Goal: Task Accomplishment & Management: Complete application form

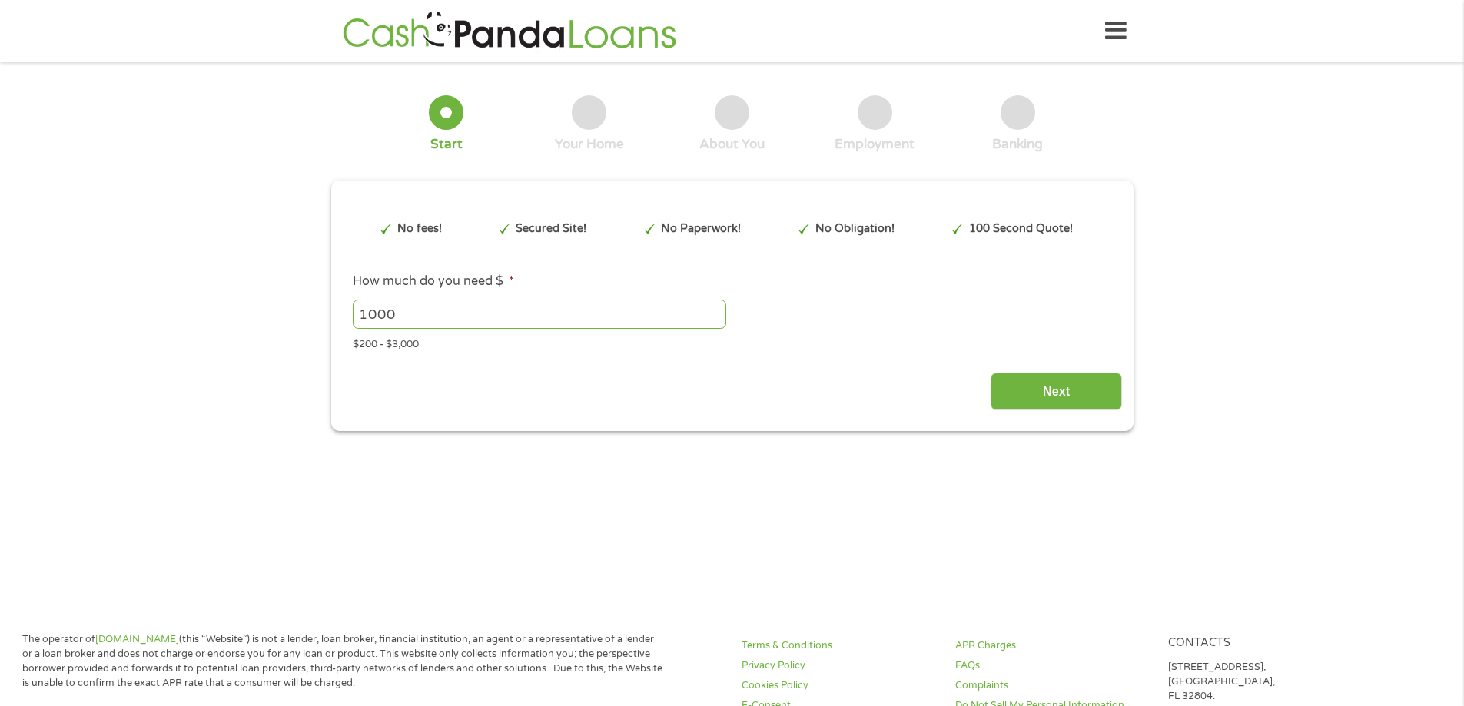
type input "EAIaIQobChMIkMX6oOuUkAMVUXR_AB31bjgiEAAYAiAAEgICoPD_BwE"
click at [1077, 376] on input "Next" at bounding box center [1056, 392] width 131 height 38
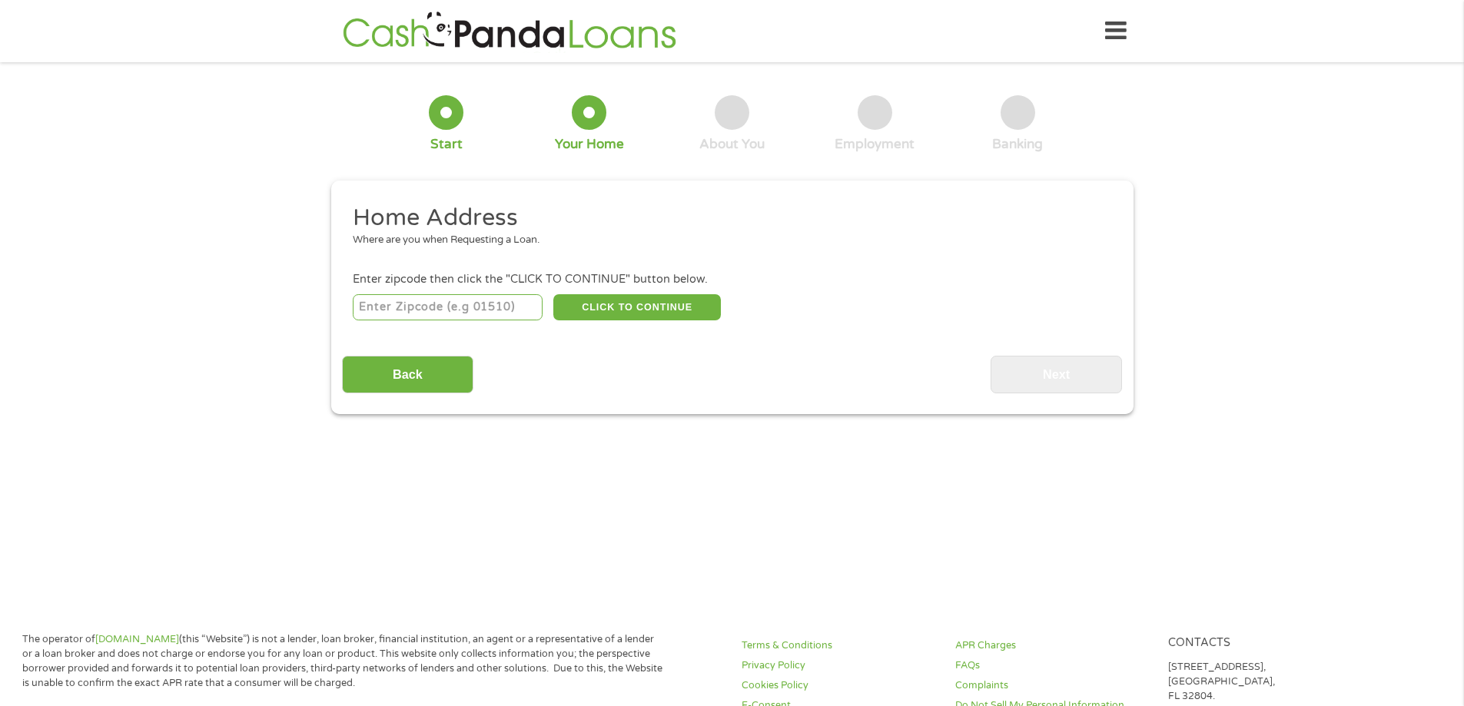
click at [434, 309] on input "number" at bounding box center [448, 307] width 190 height 26
type input "30650"
click at [625, 308] on button "CLICK TO CONTINUE" at bounding box center [637, 307] width 168 height 26
type input "30650"
type input "[GEOGRAPHIC_DATA]"
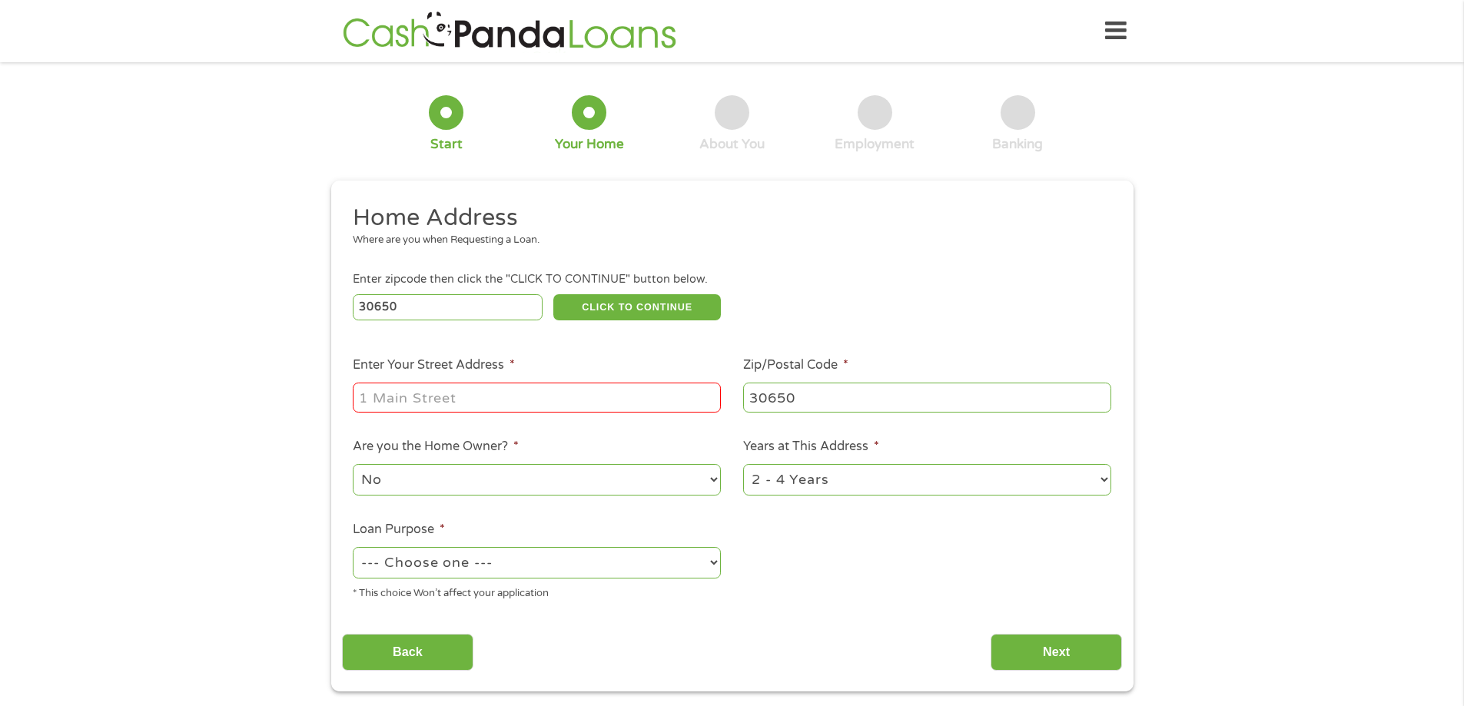
click at [594, 394] on input "Enter Your Street Address *" at bounding box center [537, 397] width 368 height 29
type input "[STREET_ADDRESS]"
click at [643, 550] on select "--- Choose one --- Pay Bills Debt Consolidation Home Improvement Major Purchase…" at bounding box center [537, 563] width 368 height 32
select select "paybills"
click at [353, 547] on select "--- Choose one --- Pay Bills Debt Consolidation Home Improvement Major Purchase…" at bounding box center [537, 563] width 368 height 32
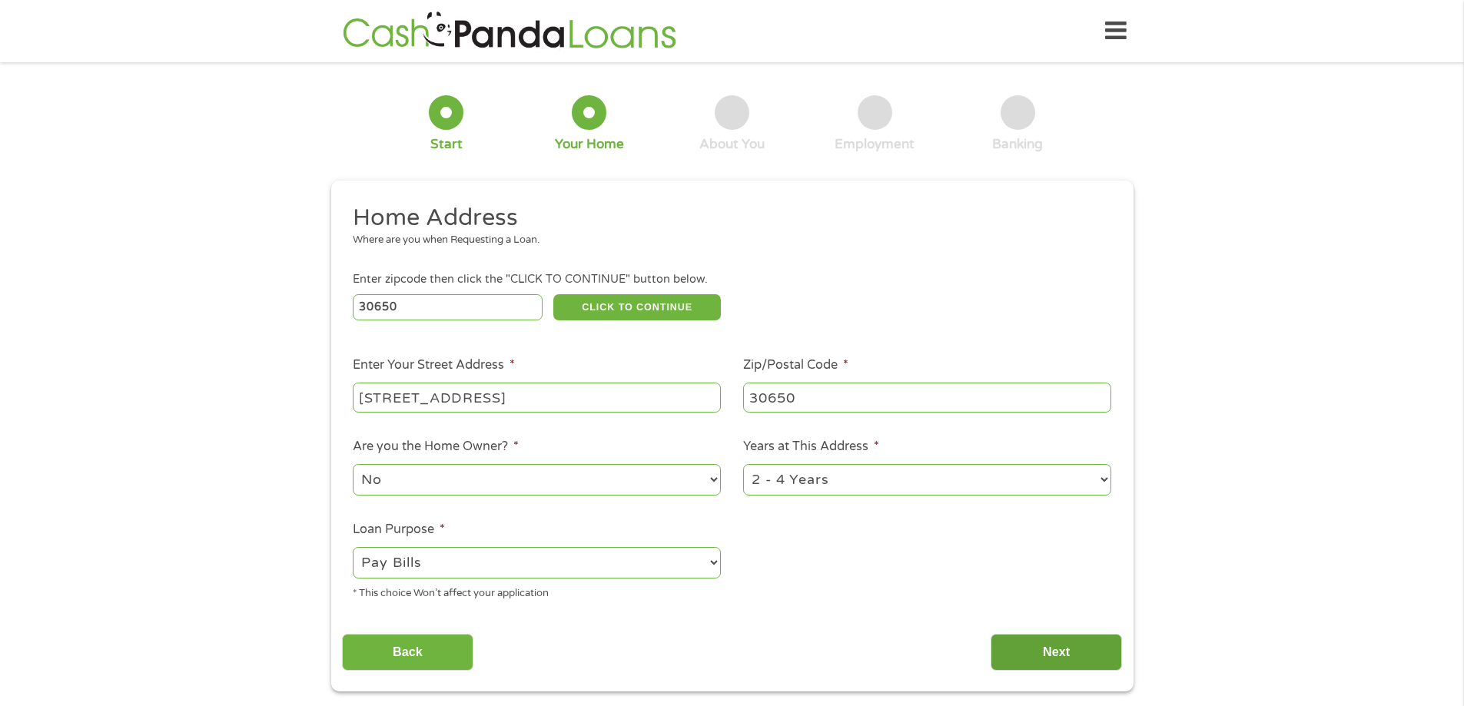
click at [1052, 655] on input "Next" at bounding box center [1056, 653] width 131 height 38
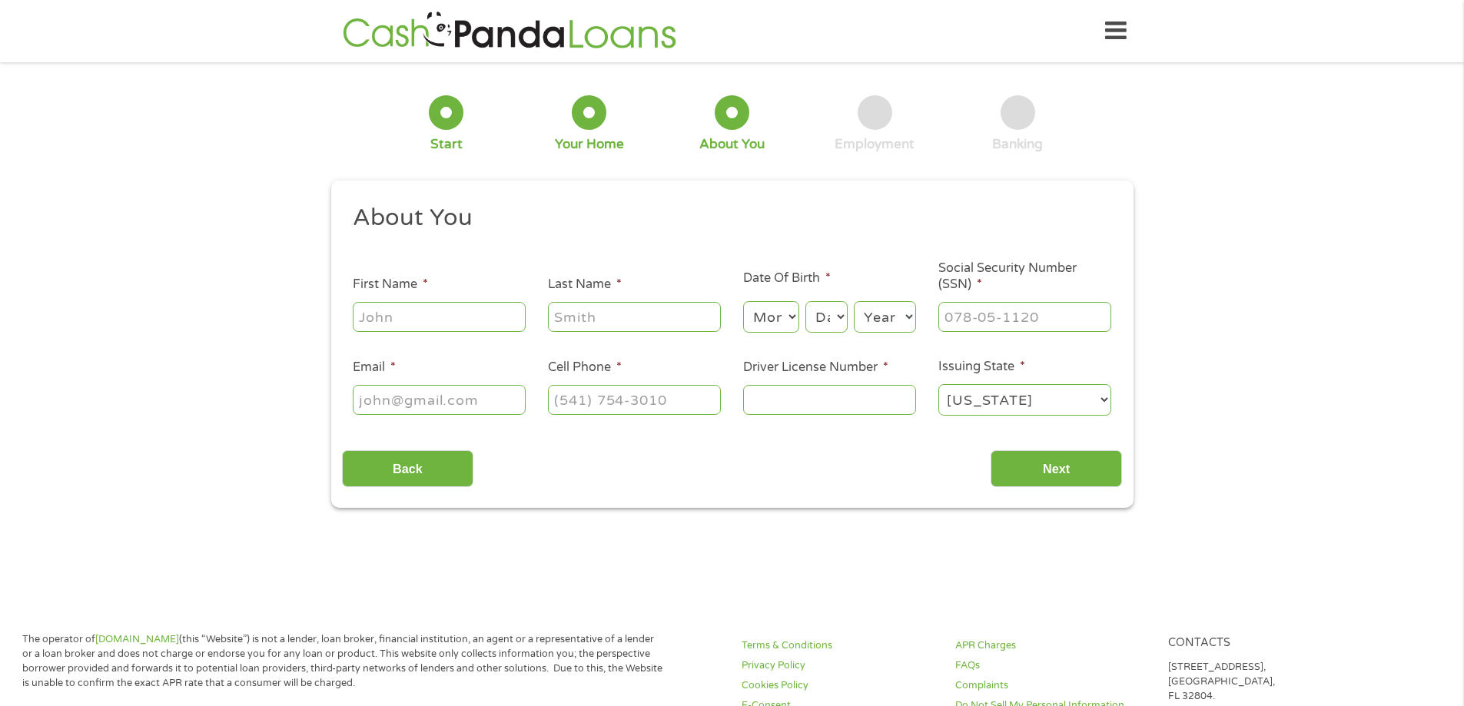
click at [391, 314] on input "First Name *" at bounding box center [439, 316] width 173 height 29
type input "[PERSON_NAME]"
type input "Banker"
type input "[EMAIL_ADDRESS][DOMAIN_NAME]"
type input "[PHONE_NUMBER]"
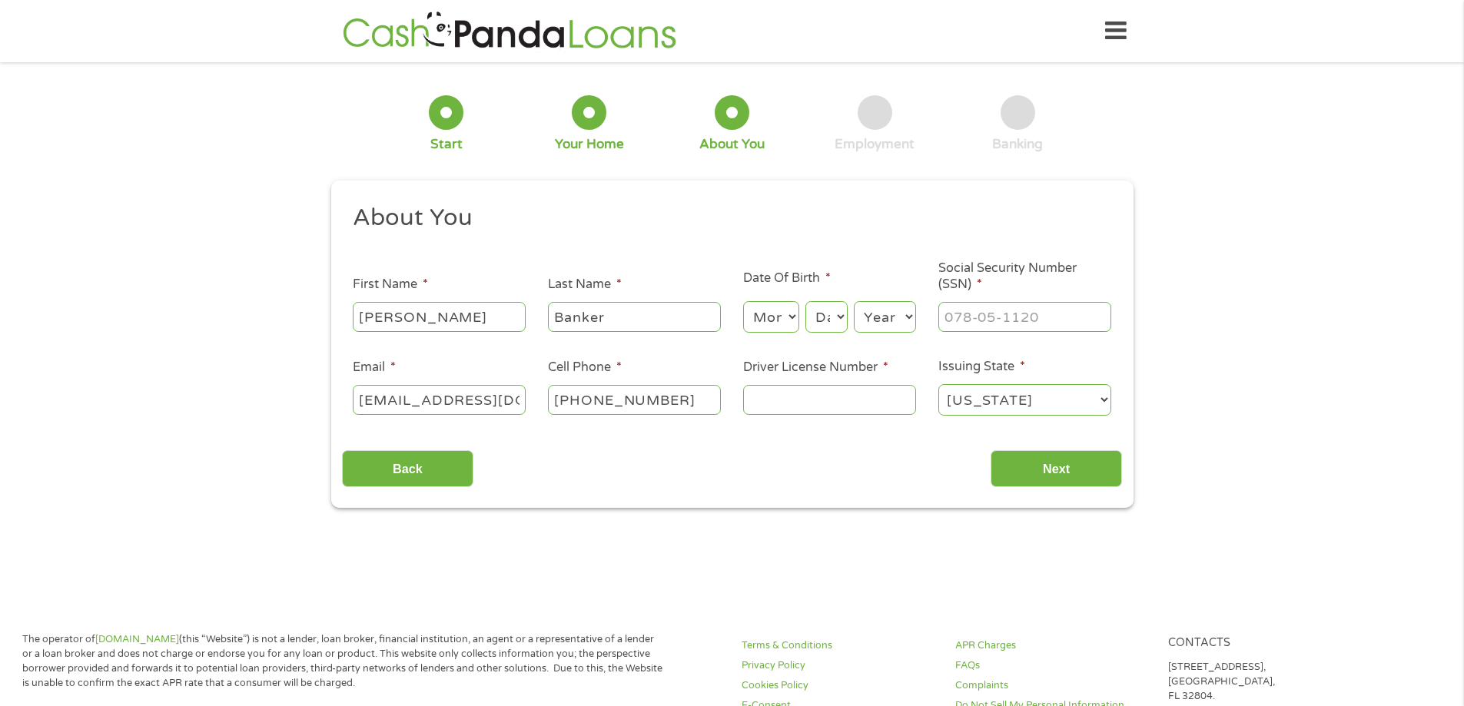
click at [781, 319] on select "Month 1 2 3 4 5 6 7 8 9 10 11 12" at bounding box center [771, 317] width 56 height 32
select select "12"
click at [743, 301] on select "Month 1 2 3 4 5 6 7 8 9 10 11 12" at bounding box center [771, 317] width 56 height 32
click at [828, 320] on select "Day 1 2 3 4 5 6 7 8 9 10 11 12 13 14 15 16 17 18 19 20 21 22 23 24 25 26 27 28 …" at bounding box center [827, 317] width 42 height 32
select select "22"
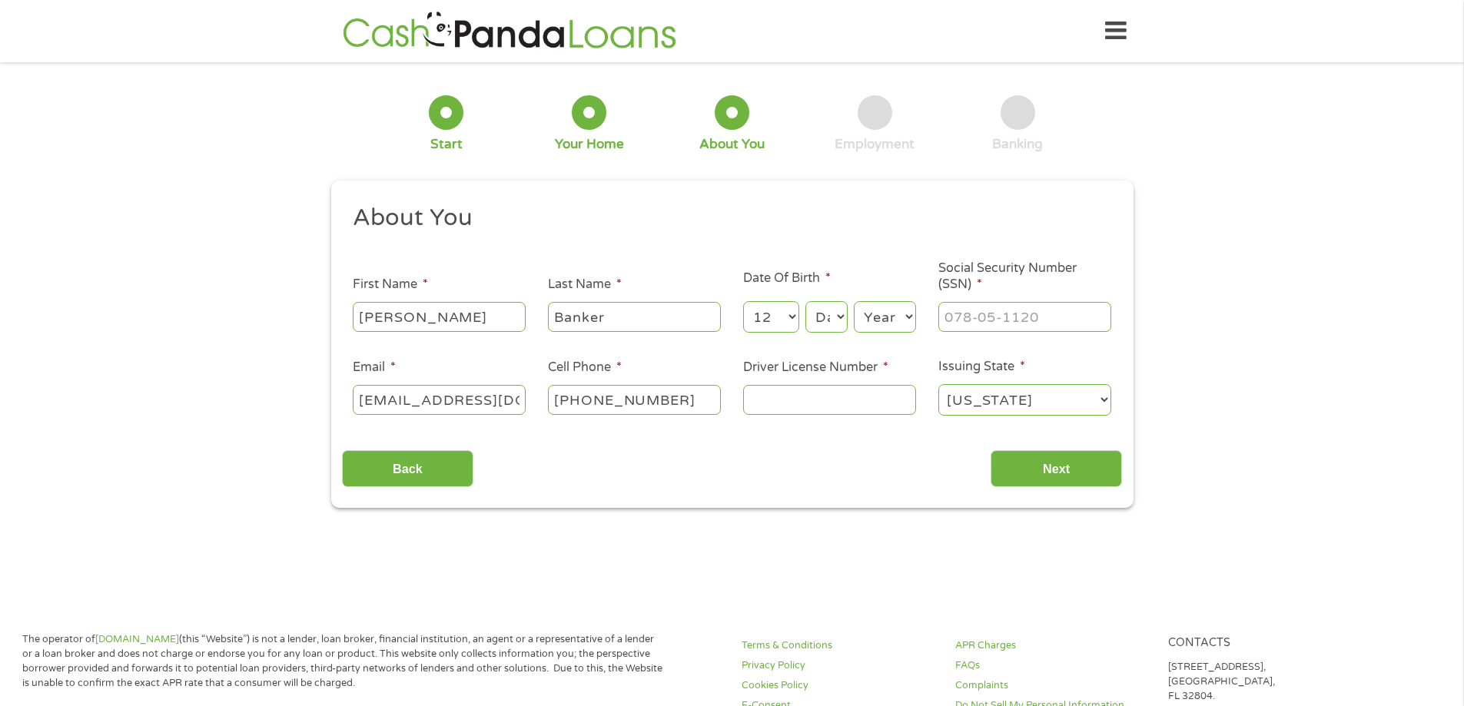
click at [806, 301] on select "Day 1 2 3 4 5 6 7 8 9 10 11 12 13 14 15 16 17 18 19 20 21 22 23 24 25 26 27 28 …" at bounding box center [827, 317] width 42 height 32
click at [915, 320] on select "Year [DATE] 2006 2005 2004 2003 2002 2001 2000 1999 1998 1997 1996 1995 1994 19…" at bounding box center [885, 317] width 62 height 32
select select "1978"
click at [854, 301] on select "Year [DATE] 2006 2005 2004 2003 2002 2001 2000 1999 1998 1997 1996 1995 1994 19…" at bounding box center [885, 317] width 62 height 32
click at [977, 322] on input "___-__-____" at bounding box center [1025, 316] width 173 height 29
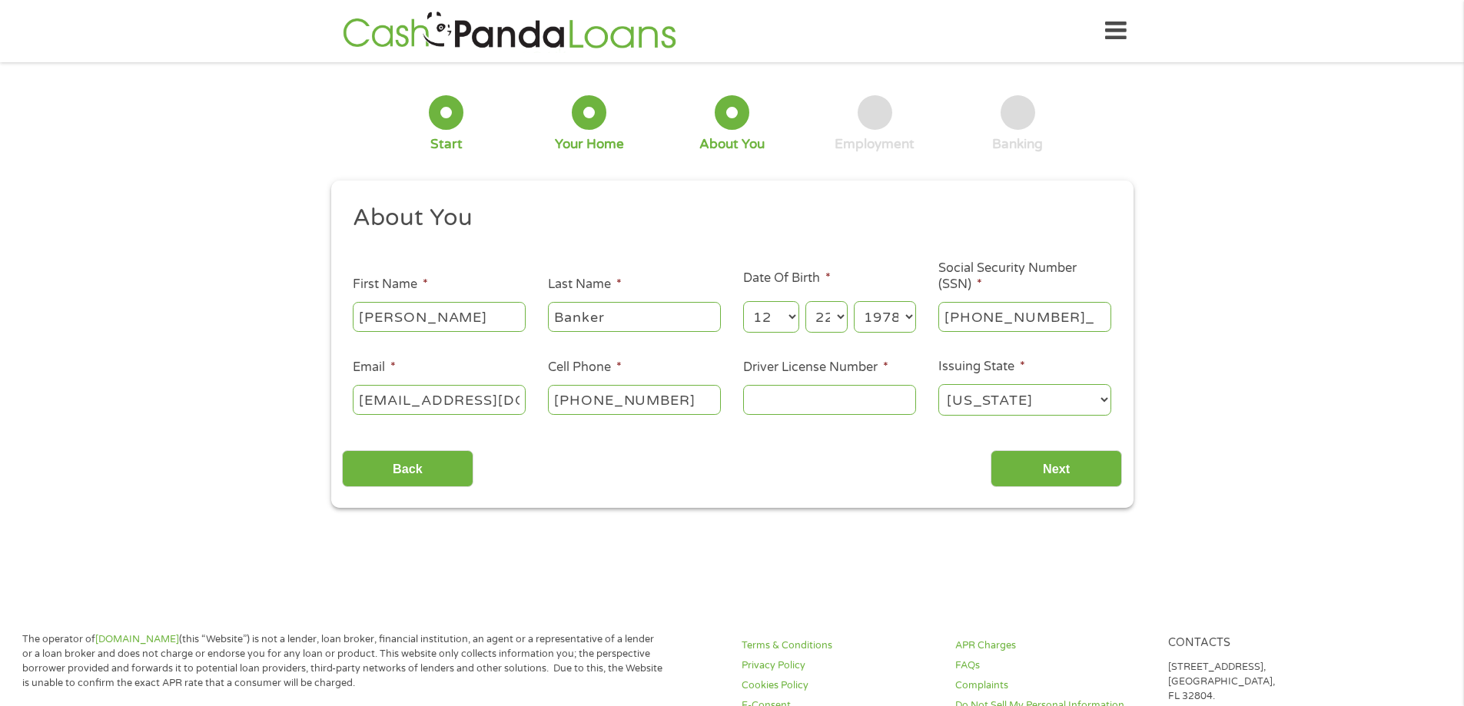
type input "450-95-2055"
click at [807, 401] on input "Driver License Number *" at bounding box center [829, 399] width 173 height 29
type input "070832222"
click at [1041, 474] on input "Next" at bounding box center [1056, 469] width 131 height 38
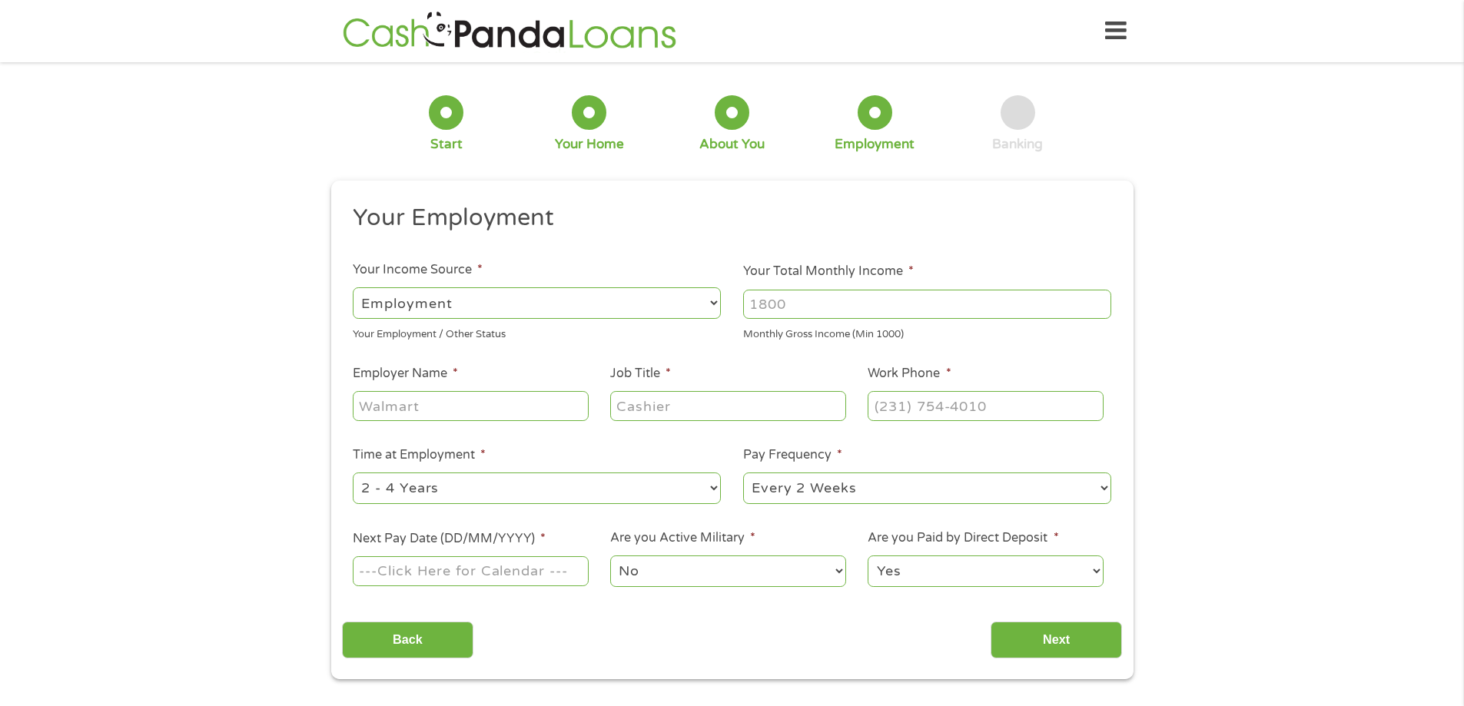
click at [809, 316] on input "Your Total Monthly Income *" at bounding box center [927, 304] width 368 height 29
click at [1098, 300] on input "1000" at bounding box center [927, 304] width 368 height 29
click at [1098, 300] on input "1001" at bounding box center [927, 304] width 368 height 29
click at [1098, 300] on input "1002" at bounding box center [927, 304] width 368 height 29
drag, startPoint x: 816, startPoint y: 304, endPoint x: 696, endPoint y: 302, distance: 120.7
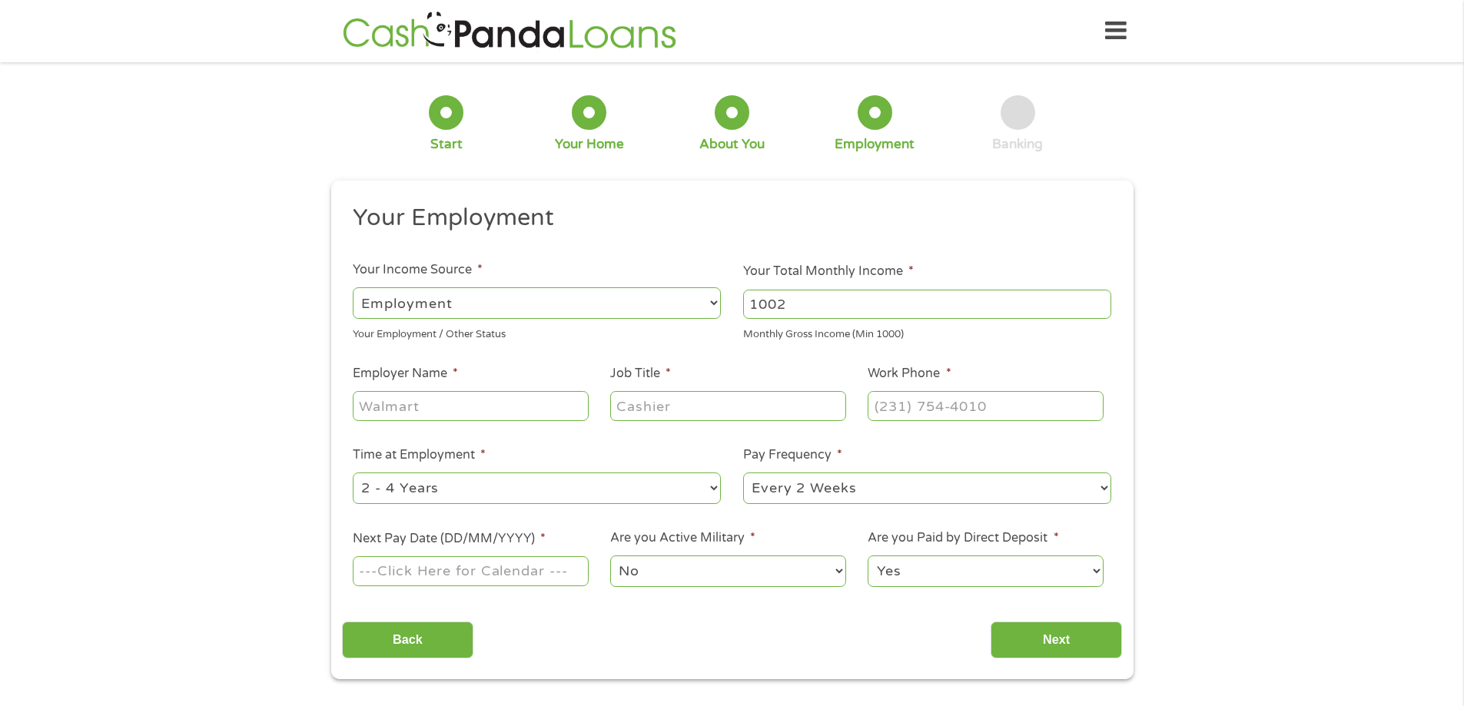
click at [696, 302] on ul "Your Employment Your Income Source * --- Choose one --- Employment [DEMOGRAPHIC…" at bounding box center [732, 402] width 780 height 398
type input "2500"
click at [527, 400] on input "Employer Name *" at bounding box center [470, 405] width 235 height 29
type input "Oconee Valley Health"
type input "Population Health Coordinator"
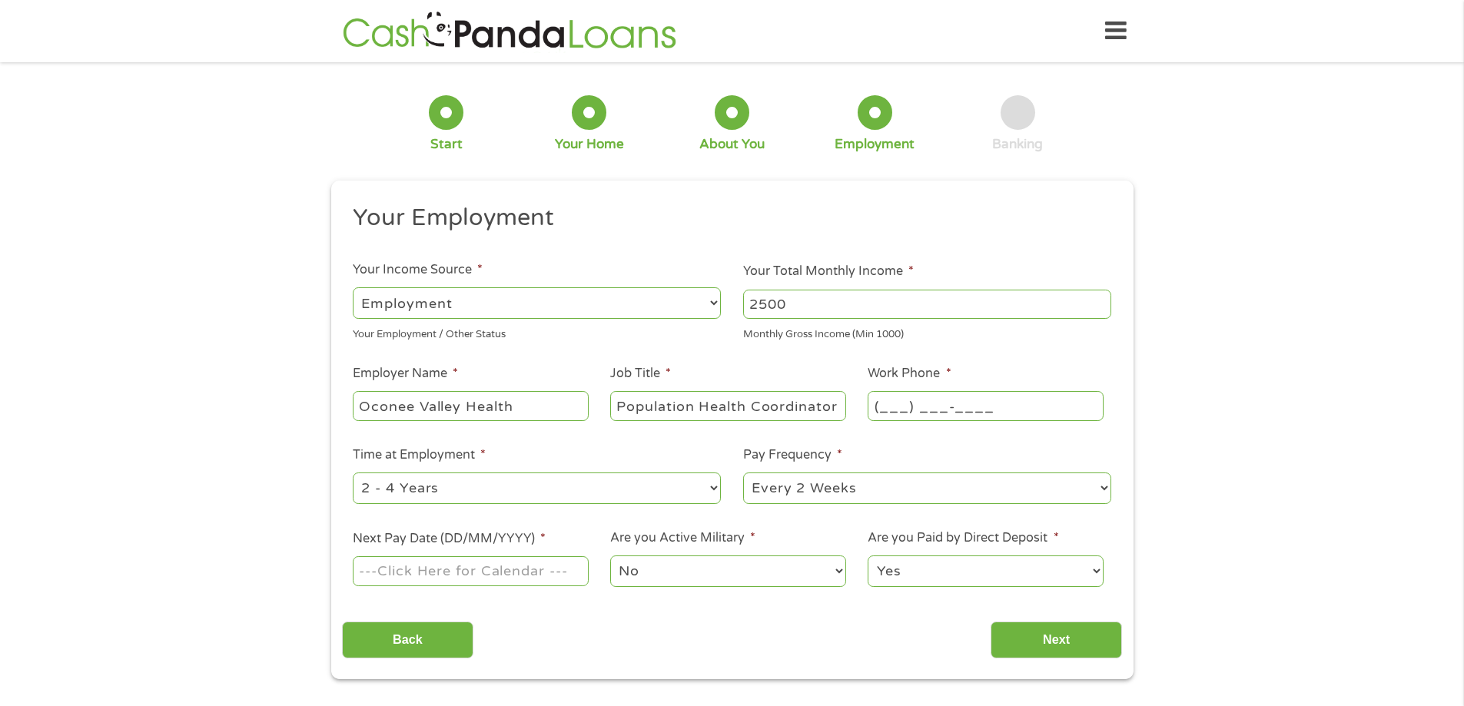
drag, startPoint x: 868, startPoint y: 412, endPoint x: 878, endPoint y: 411, distance: 10.0
click at [877, 411] on input "(___) ___-____" at bounding box center [985, 405] width 235 height 29
type input "[PHONE_NUMBER]"
click at [547, 578] on input "Next Pay Date (DD/MM/YYYY) *" at bounding box center [470, 570] width 235 height 29
type input "[DATE]"
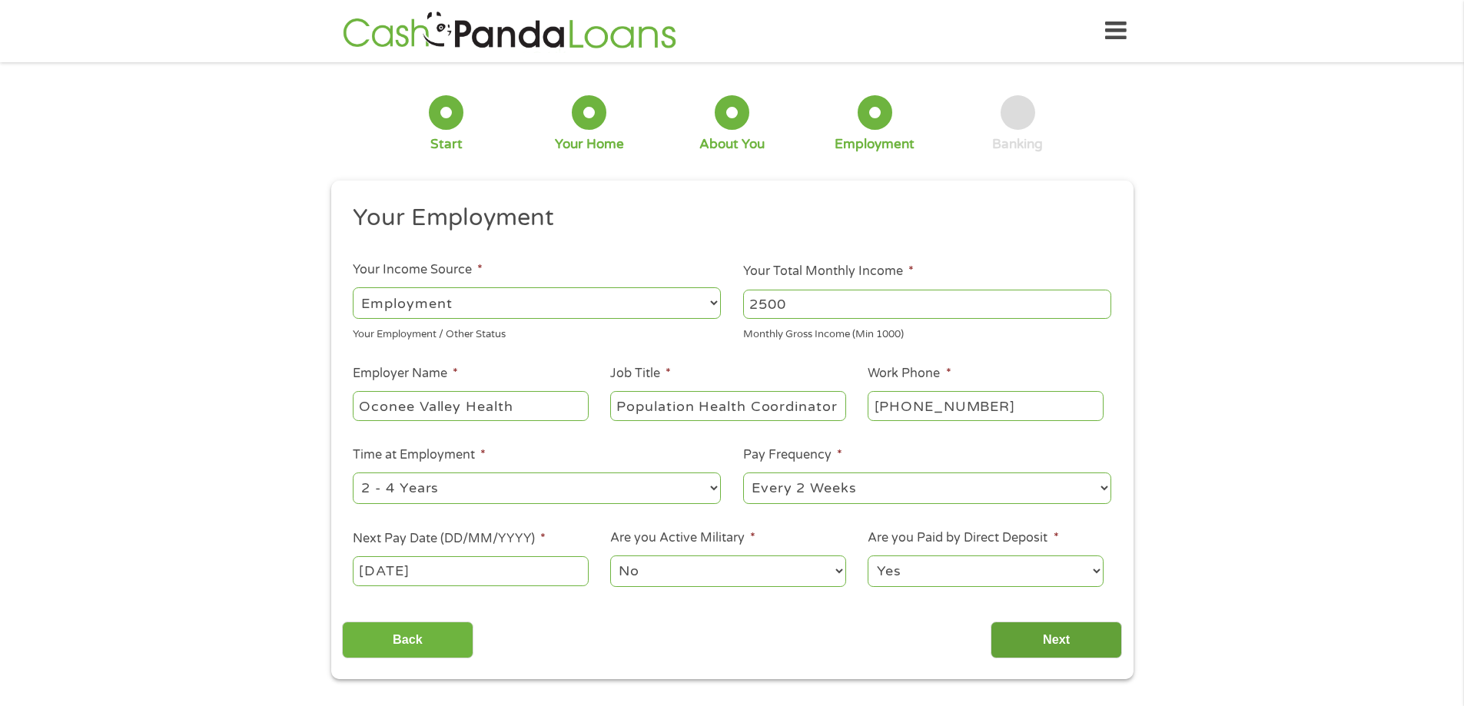
click at [1055, 646] on input "Next" at bounding box center [1056, 641] width 131 height 38
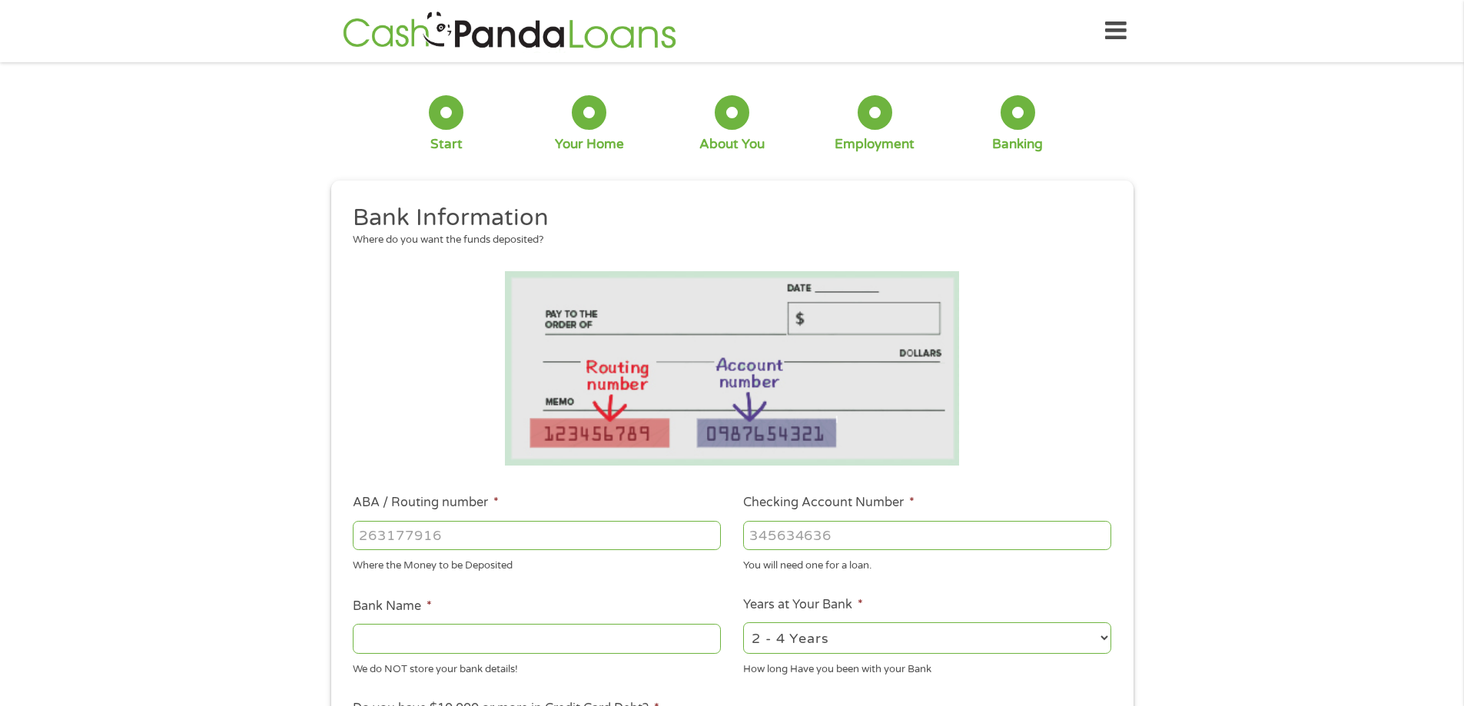
click at [581, 538] on input "ABA / Routing number *" at bounding box center [537, 535] width 368 height 29
type input "061107515"
type input "UNITED BANK"
type input "061107515"
click at [932, 540] on input "Checking Account Number *" at bounding box center [927, 535] width 368 height 29
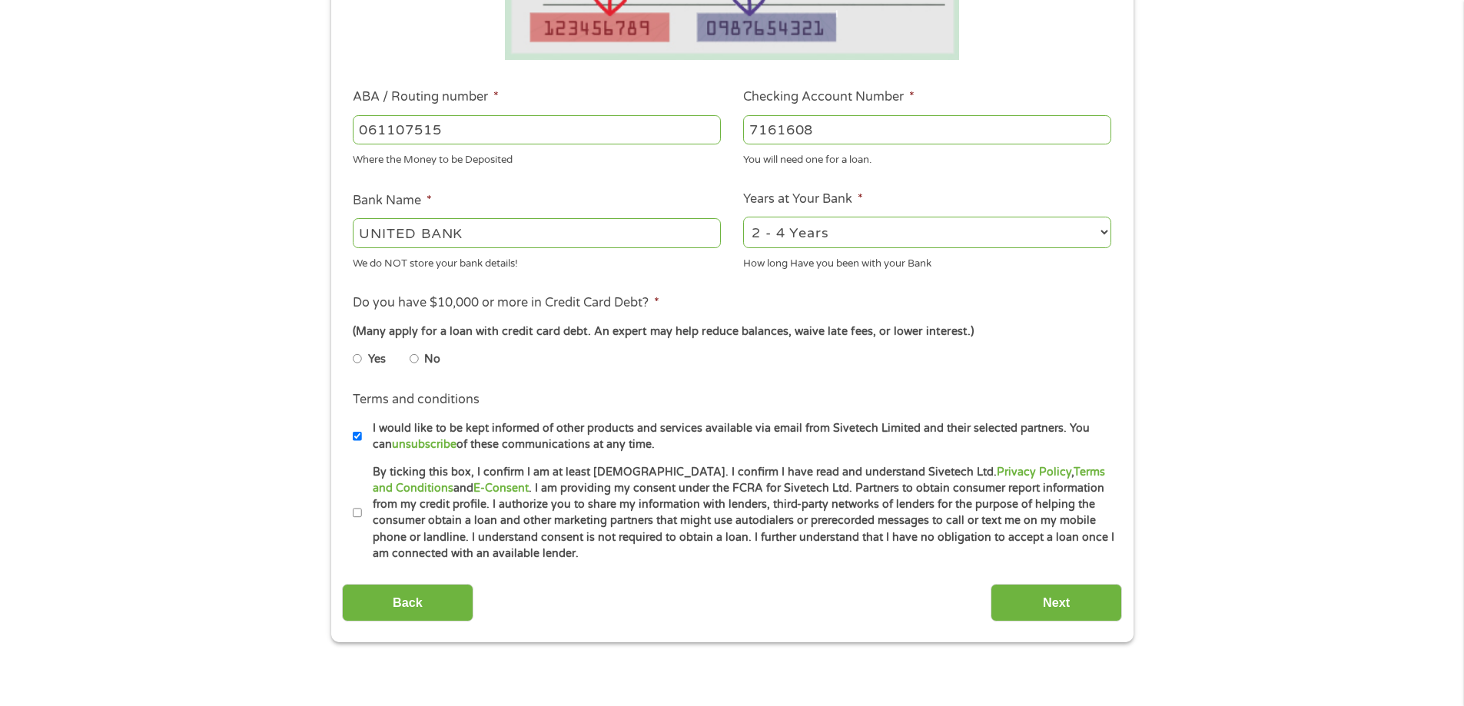
scroll to position [461, 0]
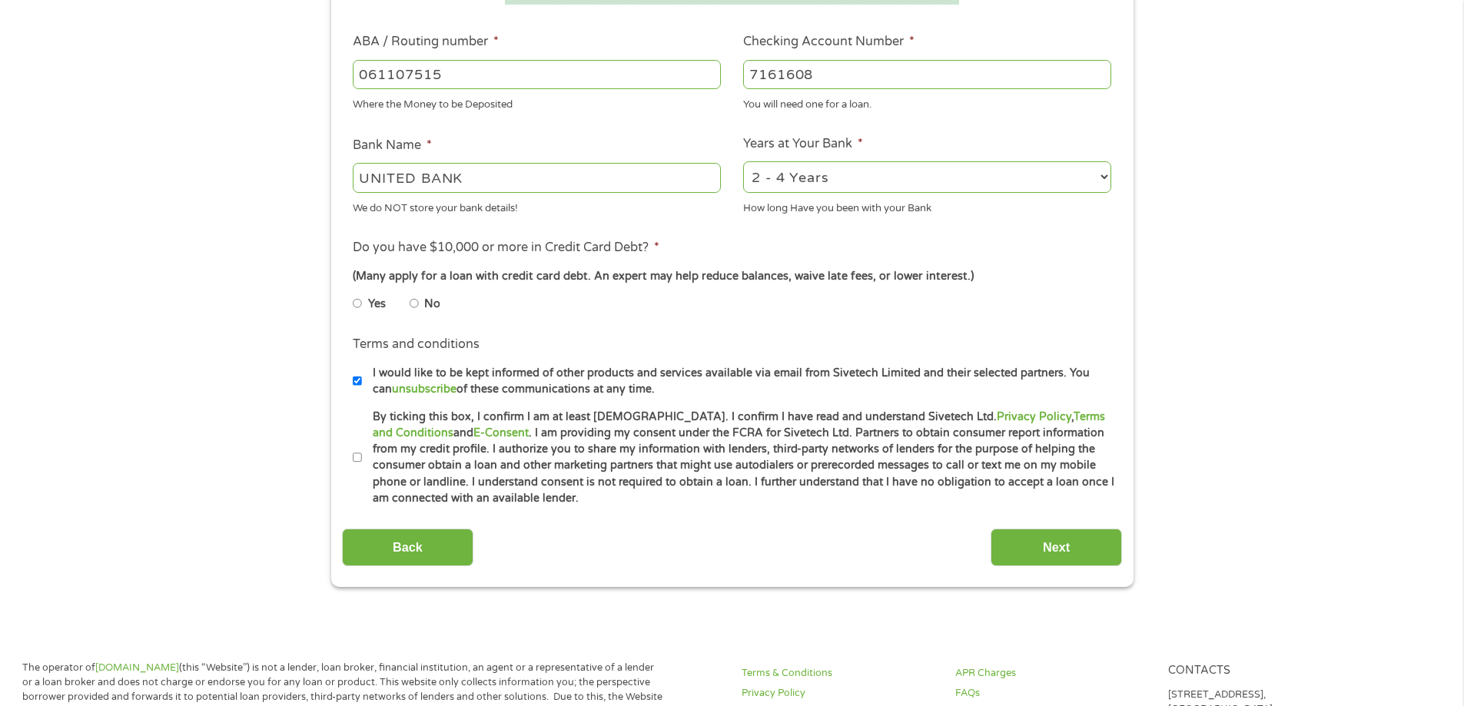
type input "7161608"
click at [415, 307] on input "No" at bounding box center [414, 303] width 9 height 25
radio input "true"
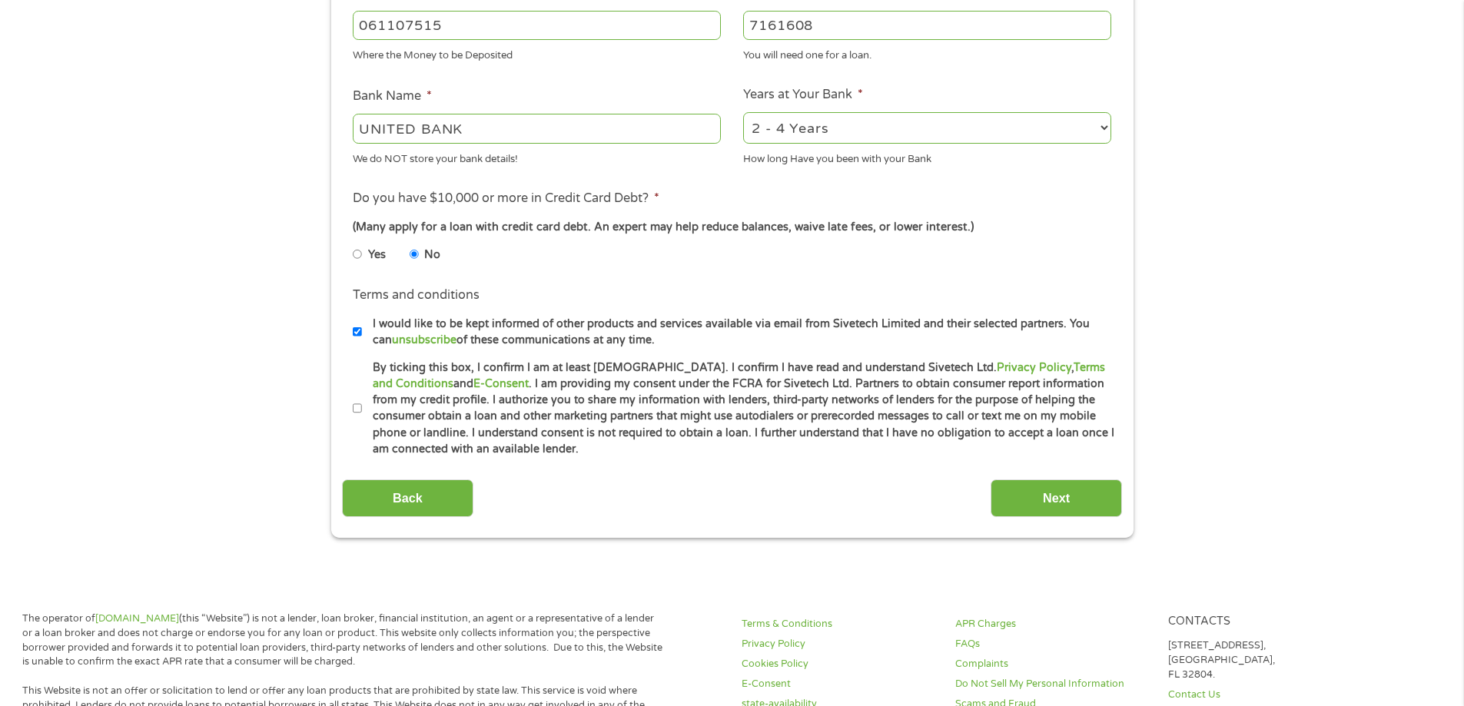
scroll to position [538, 0]
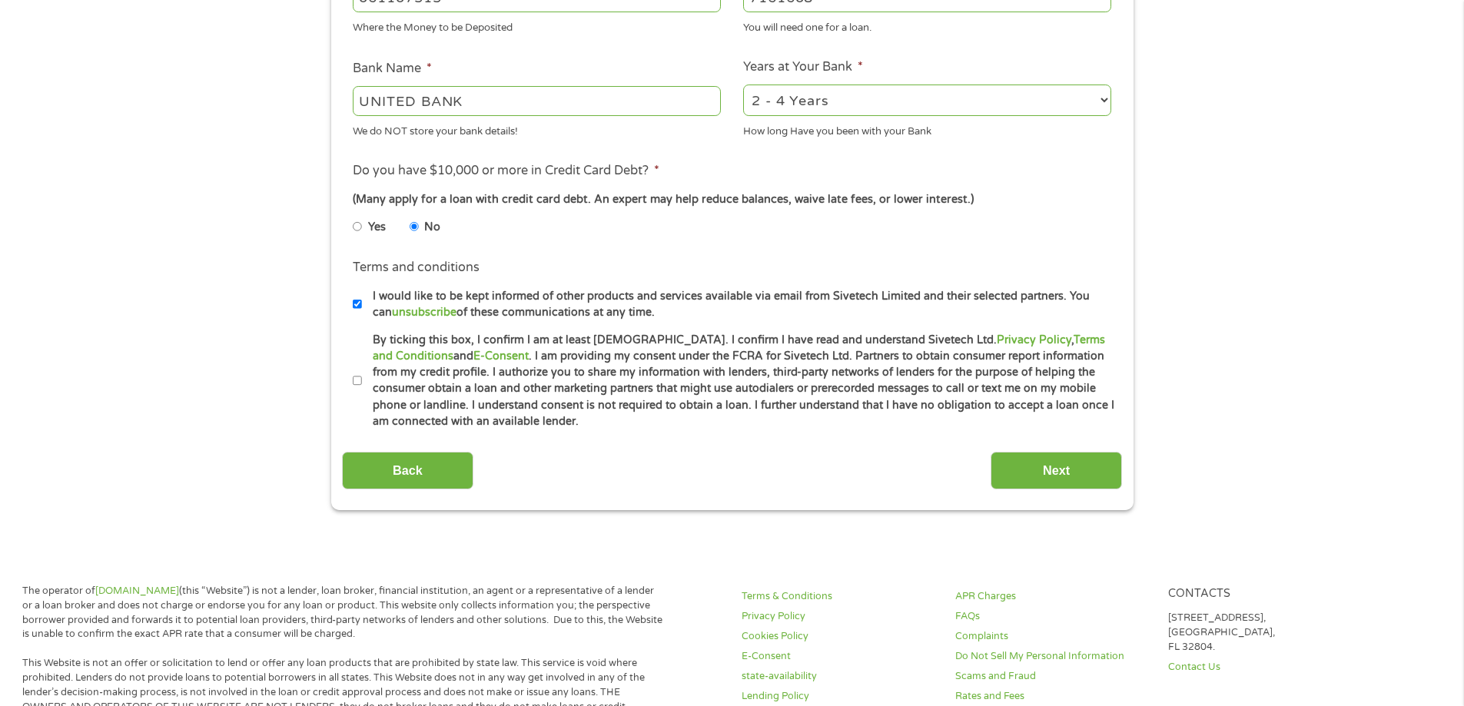
click at [356, 380] on input "By ticking this box, I confirm I am at least [DEMOGRAPHIC_DATA]. I confirm I ha…" at bounding box center [357, 381] width 9 height 25
checkbox input "true"
click at [1050, 470] on input "Next" at bounding box center [1056, 471] width 131 height 38
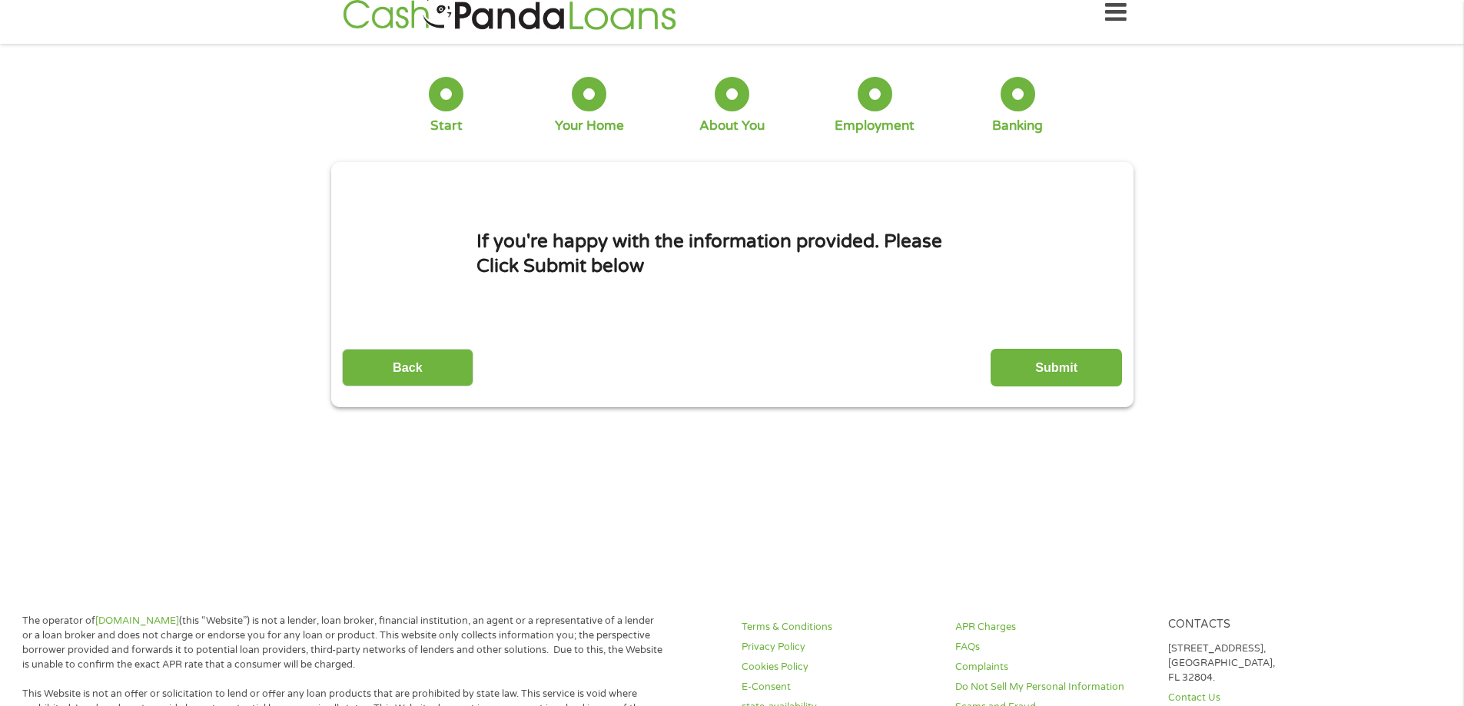
scroll to position [0, 0]
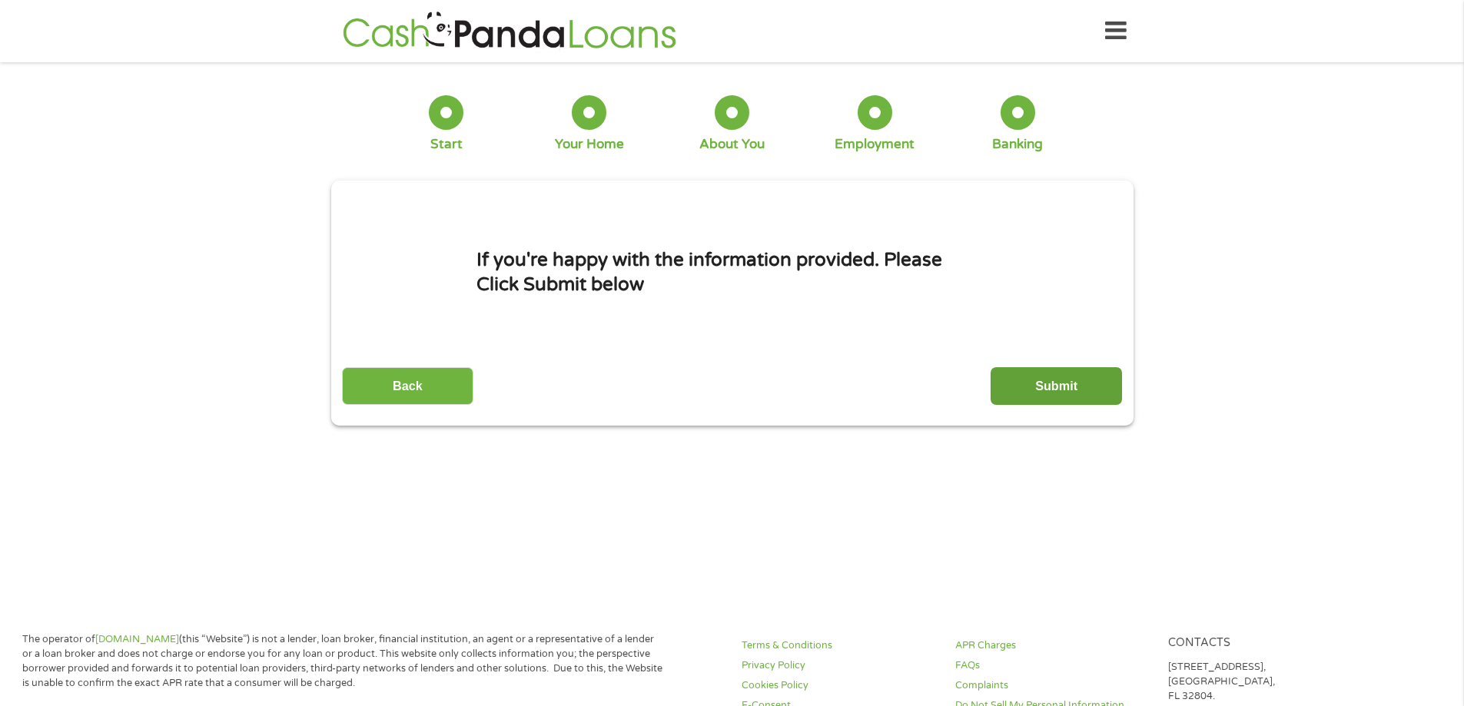
click at [1058, 377] on input "Submit" at bounding box center [1056, 386] width 131 height 38
